Goal: Information Seeking & Learning: Learn about a topic

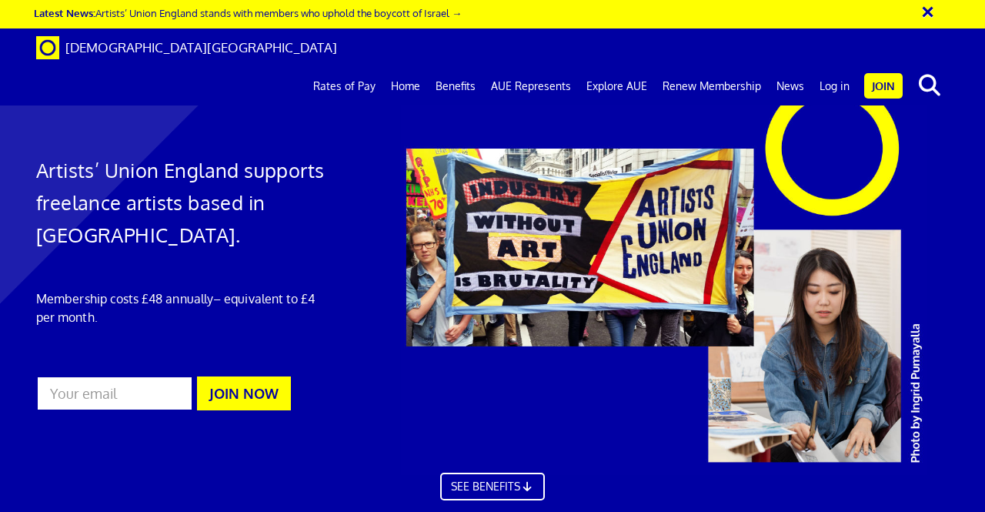
scroll to position [0, 3]
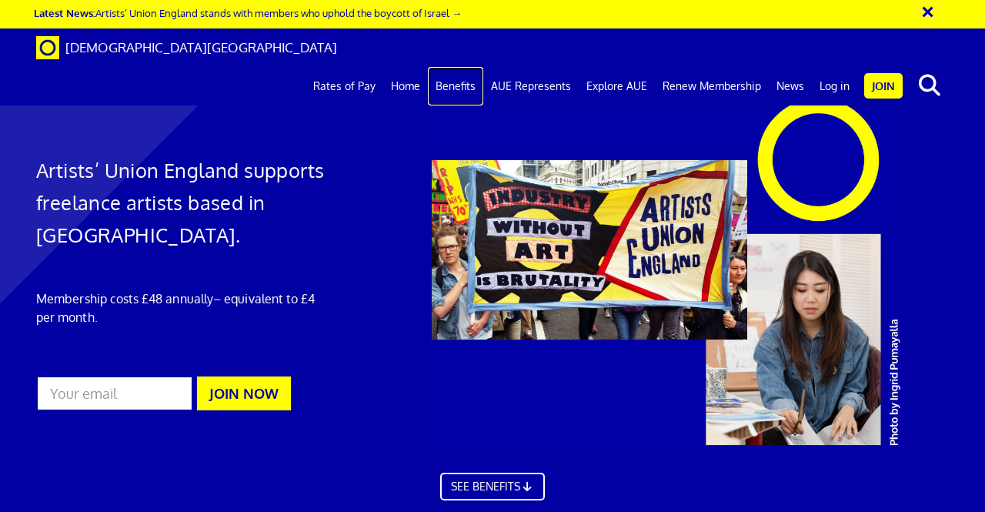
drag, startPoint x: 468, startPoint y: 37, endPoint x: 459, endPoint y: 60, distance: 24.9
click at [459, 67] on link "Benefits" at bounding box center [455, 86] width 55 height 38
drag, startPoint x: 549, startPoint y: 243, endPoint x: 734, endPoint y: 336, distance: 206.8
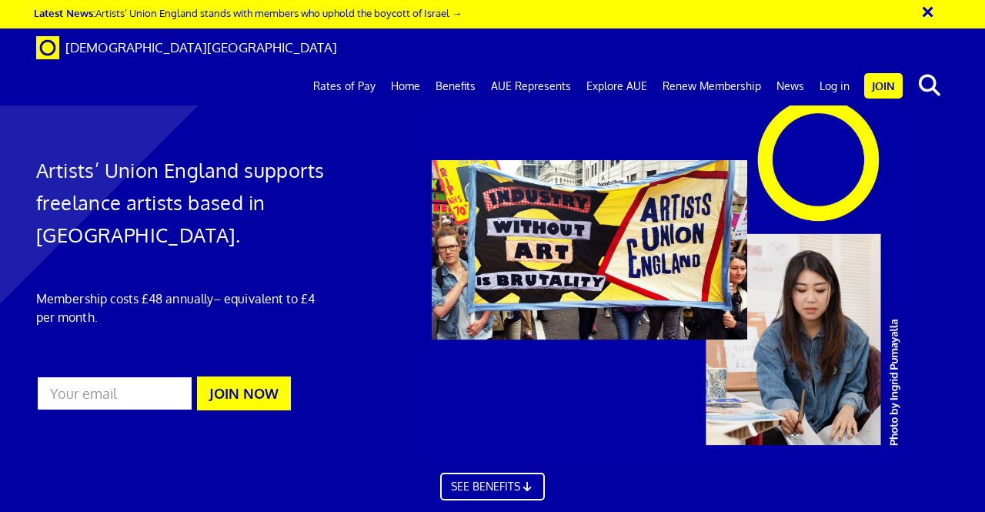
click at [708, 67] on link "Renew Membership" at bounding box center [712, 86] width 114 height 38
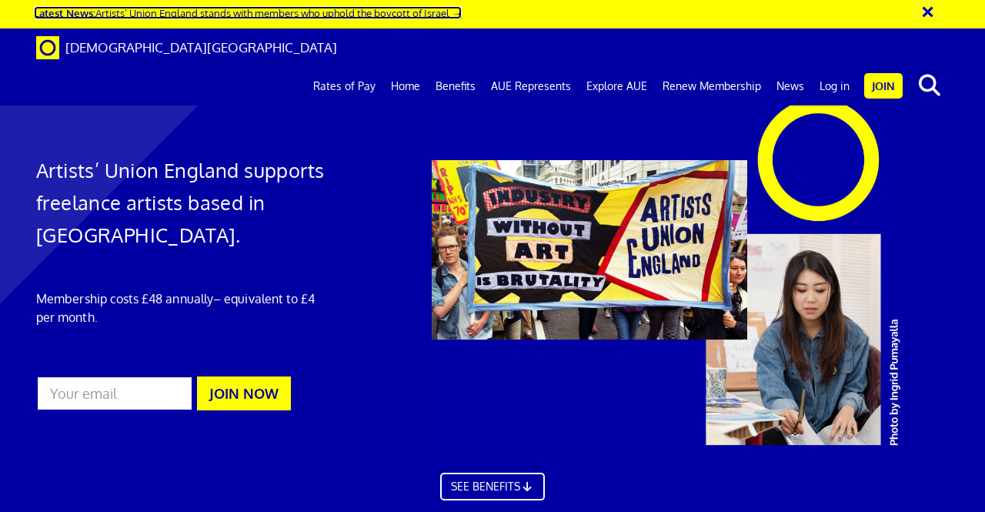
click at [462, 14] on link "Latest News: Artists’ Union England stands with members who uphold the boycott …" at bounding box center [248, 12] width 428 height 13
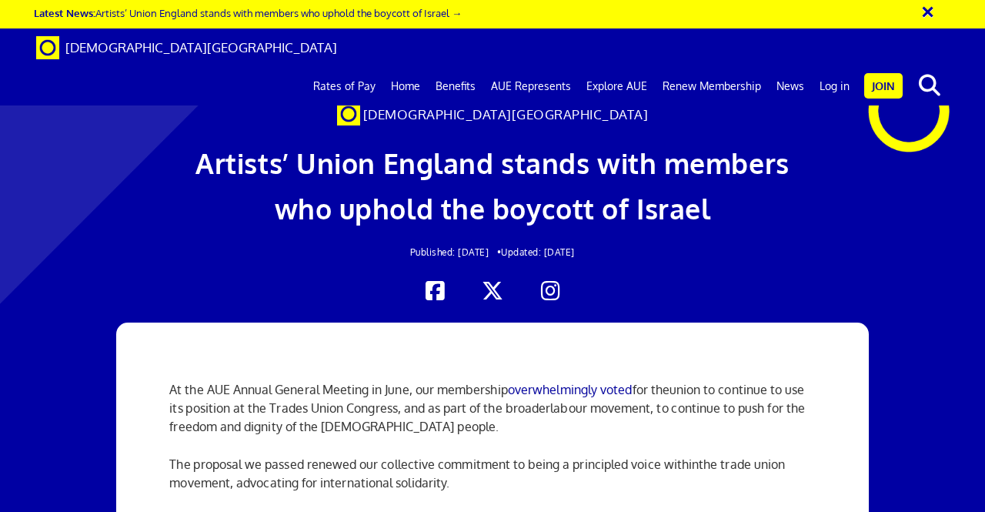
scroll to position [0, 3]
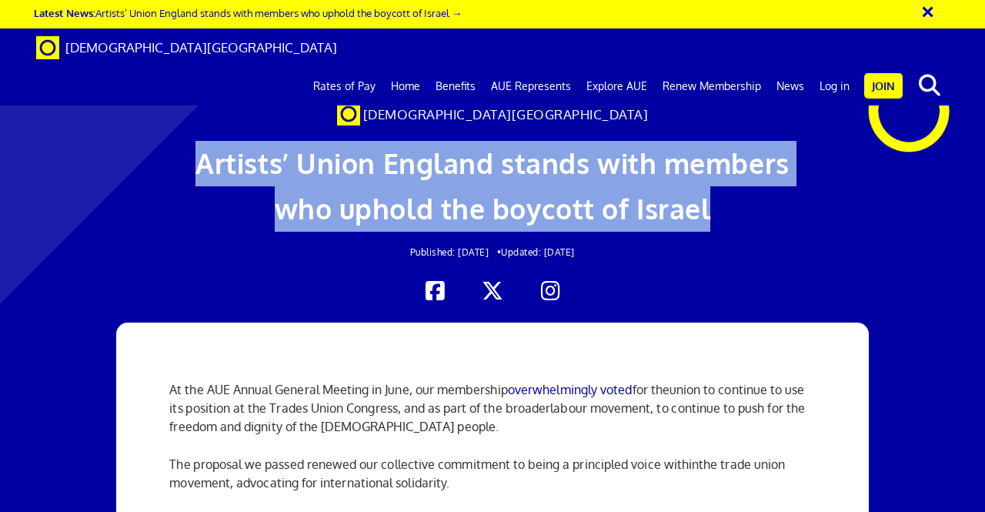
drag, startPoint x: 716, startPoint y: 210, endPoint x: 179, endPoint y: 139, distance: 541.6
click at [179, 139] on div "[DEMOGRAPHIC_DATA][GEOGRAPHIC_DATA] Artists’ Union England stands with members …" at bounding box center [492, 166] width 985 height 302
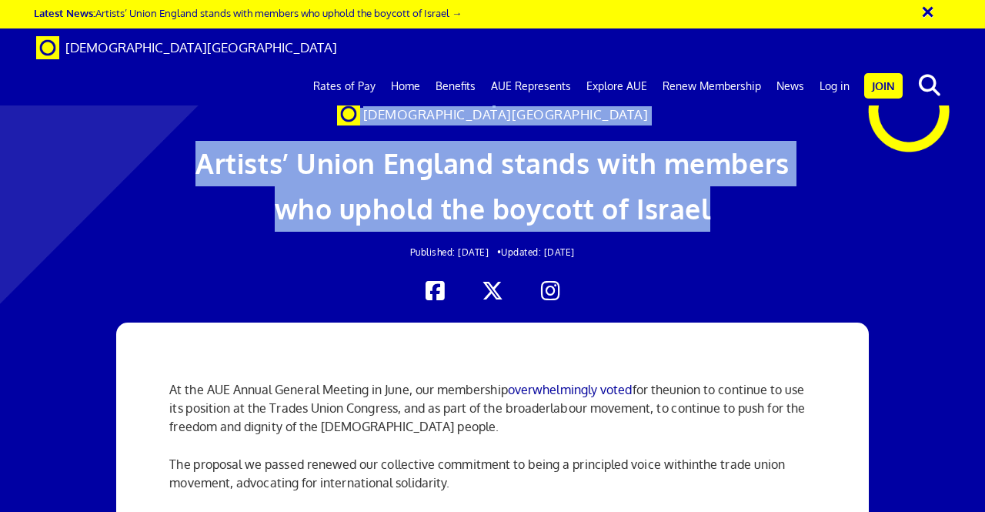
scroll to position [45, 0]
click at [169, 228] on div at bounding box center [169, 228] width 0 height 0
